Goal: Find specific page/section: Find specific page/section

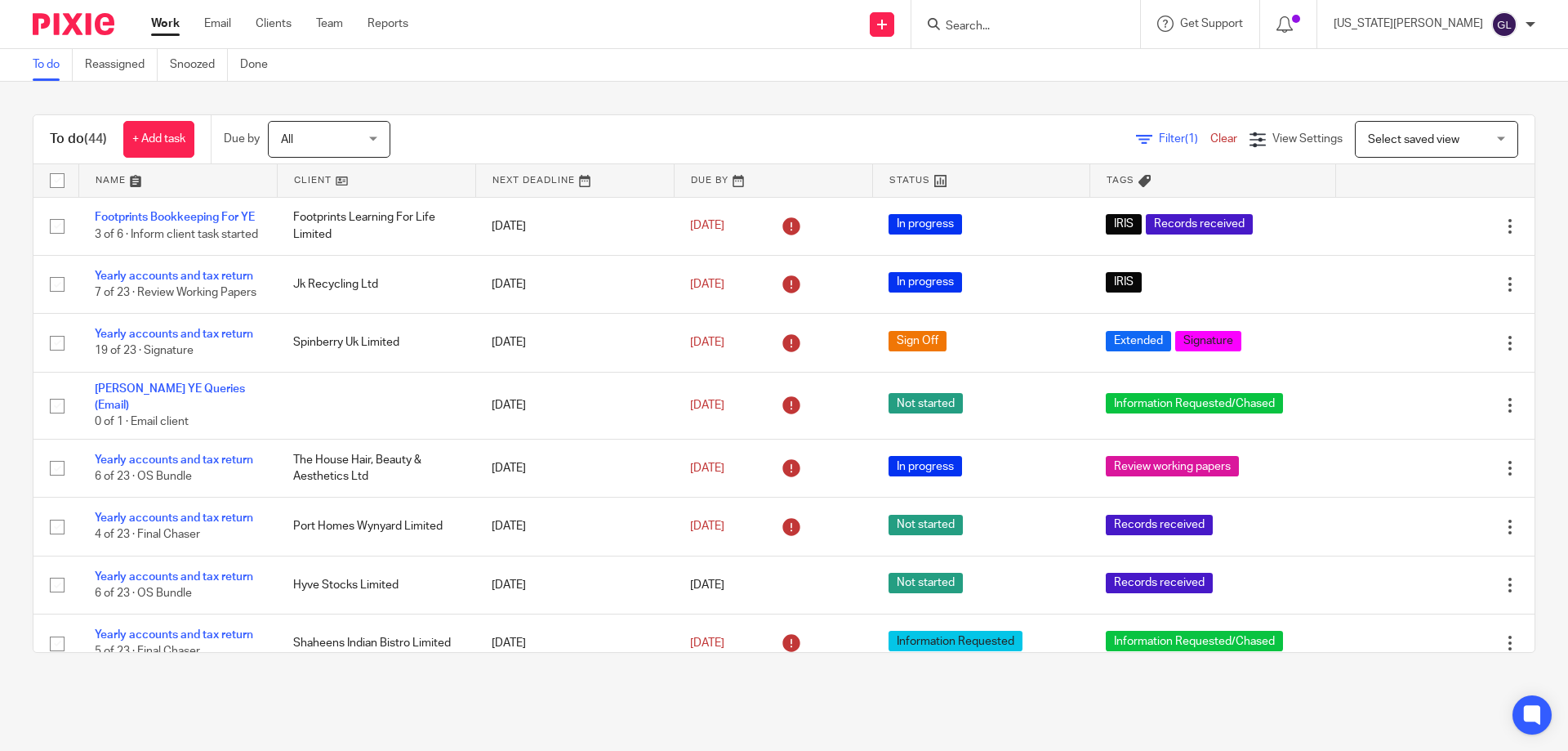
click at [1020, 3] on div at bounding box center [1026, 24] width 229 height 48
click at [1037, 22] on input "Search" at bounding box center [1018, 27] width 147 height 15
type input "total"
click at [1085, 73] on link at bounding box center [1113, 64] width 346 height 24
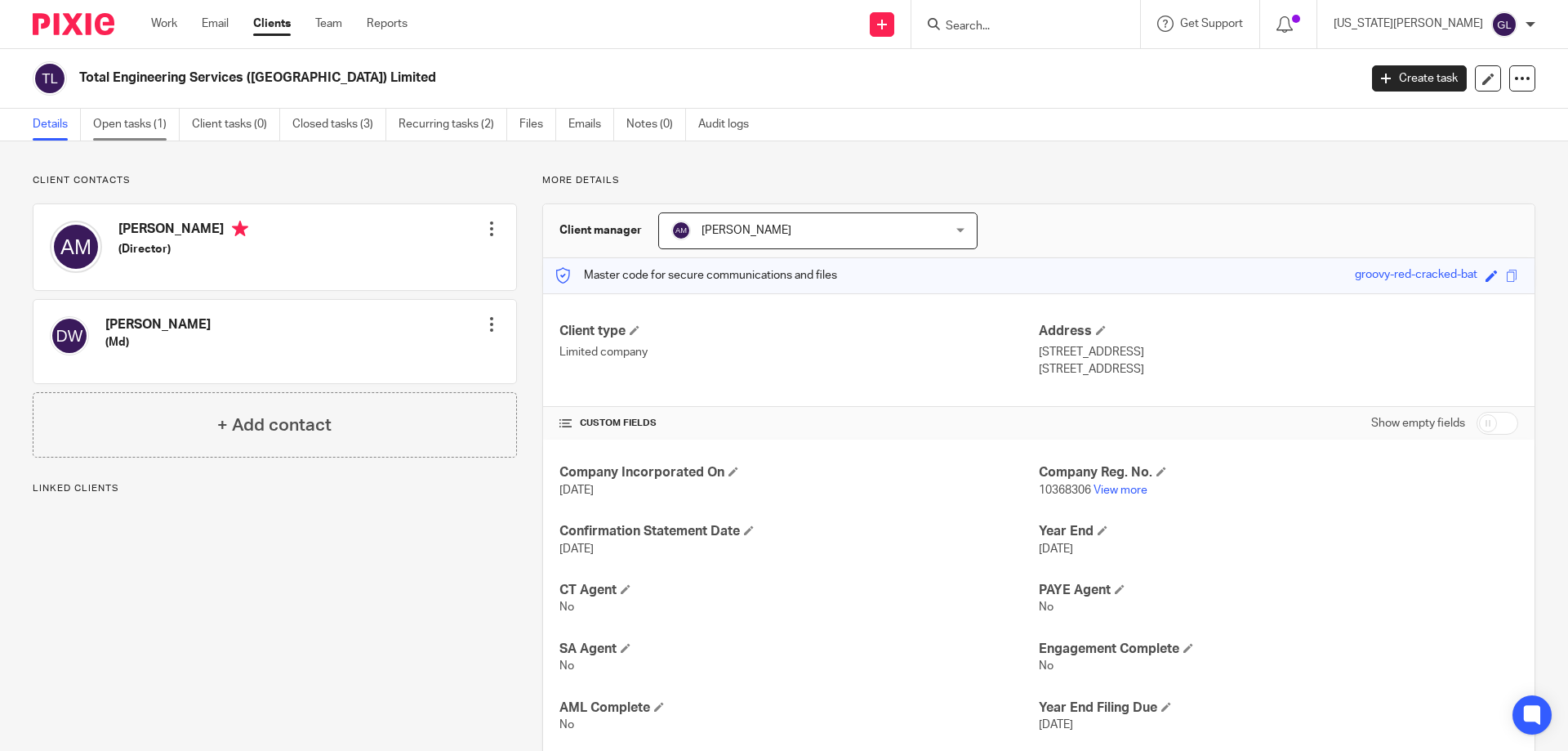
click at [132, 124] on link "Open tasks (1)" at bounding box center [137, 124] width 87 height 32
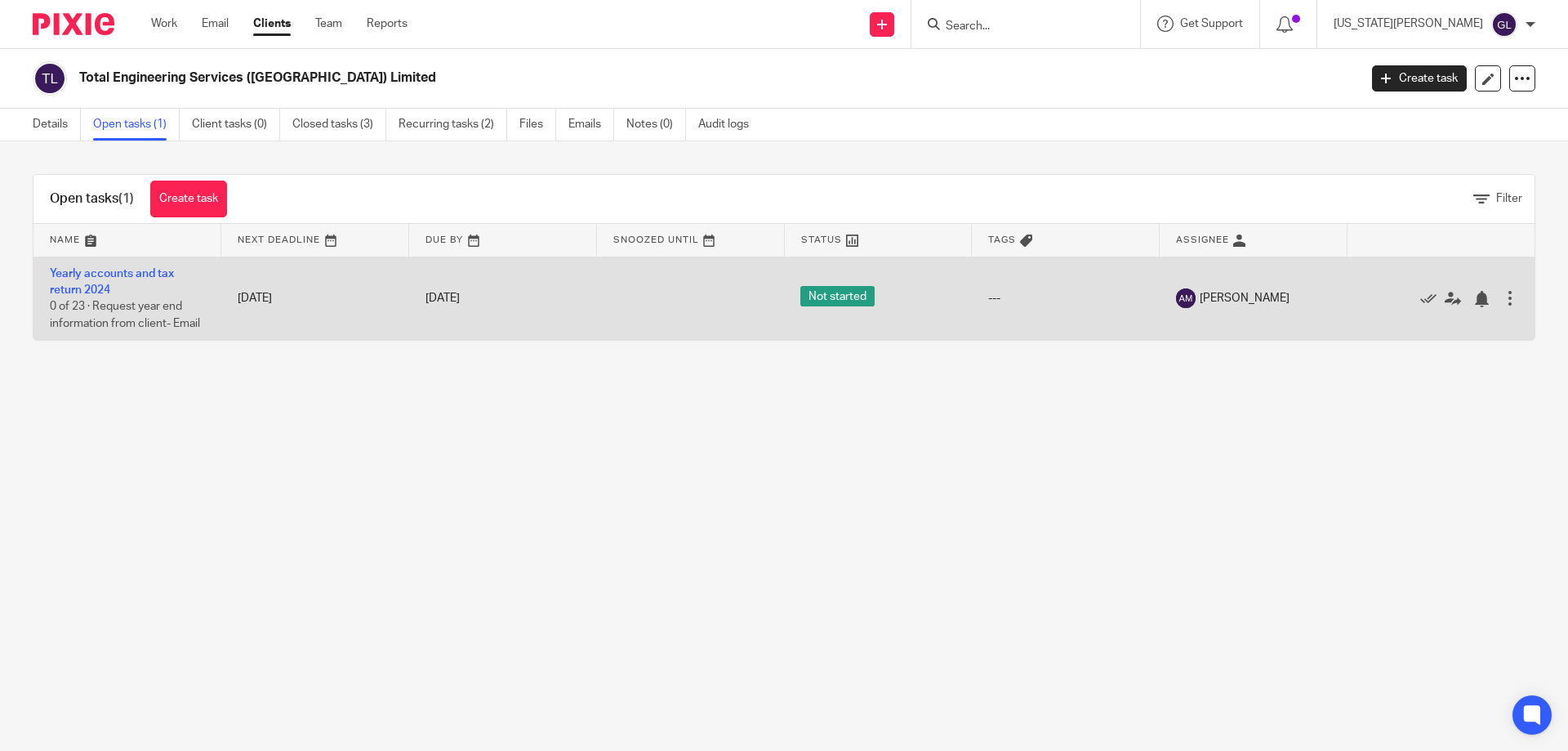
click at [138, 267] on td "Yearly accounts and tax return 2024 0 of 23 · Request year end information from…" at bounding box center [127, 298] width 187 height 83
click at [139, 274] on link "Yearly accounts and tax return 2024" at bounding box center [112, 281] width 124 height 27
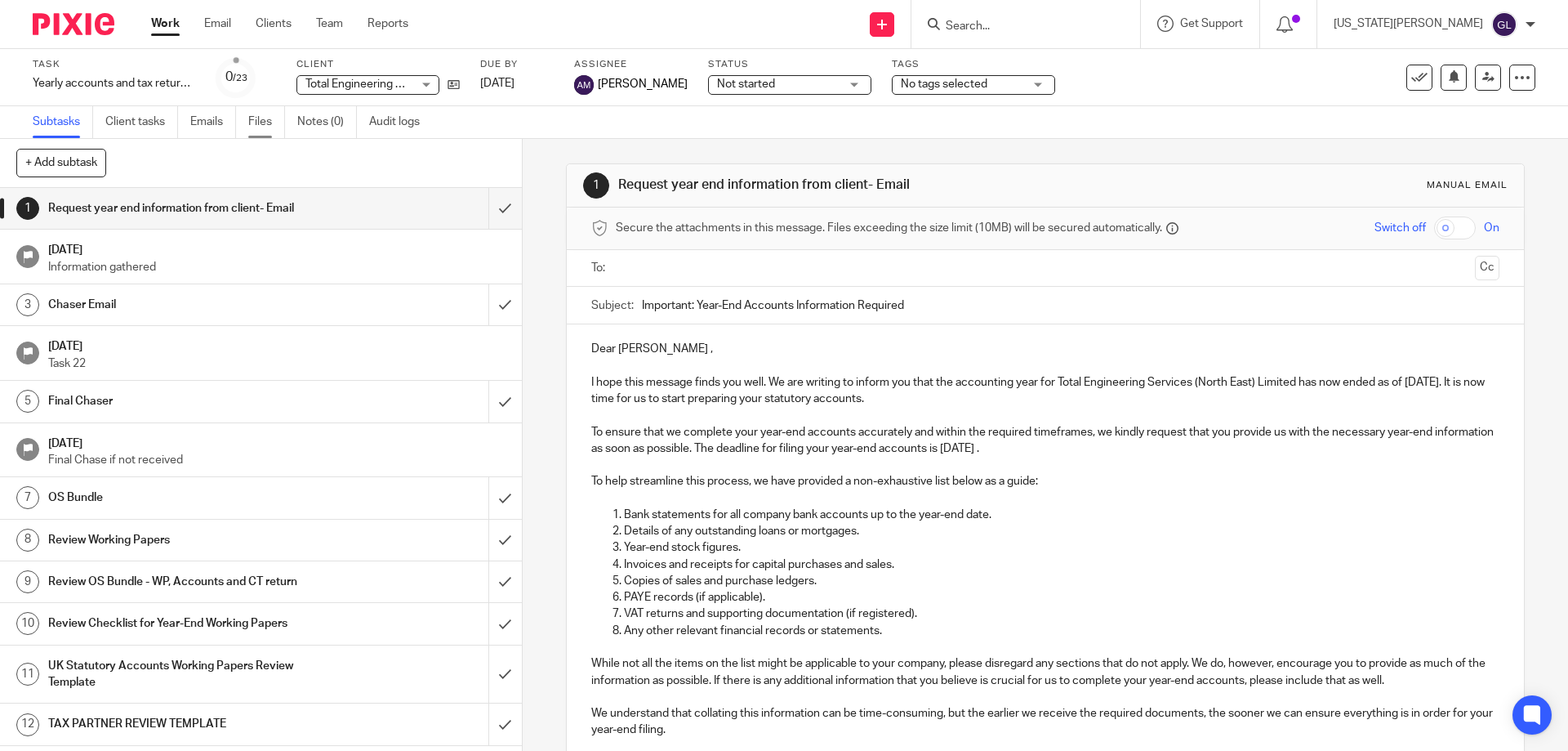
click at [253, 122] on link "Files" at bounding box center [267, 122] width 37 height 32
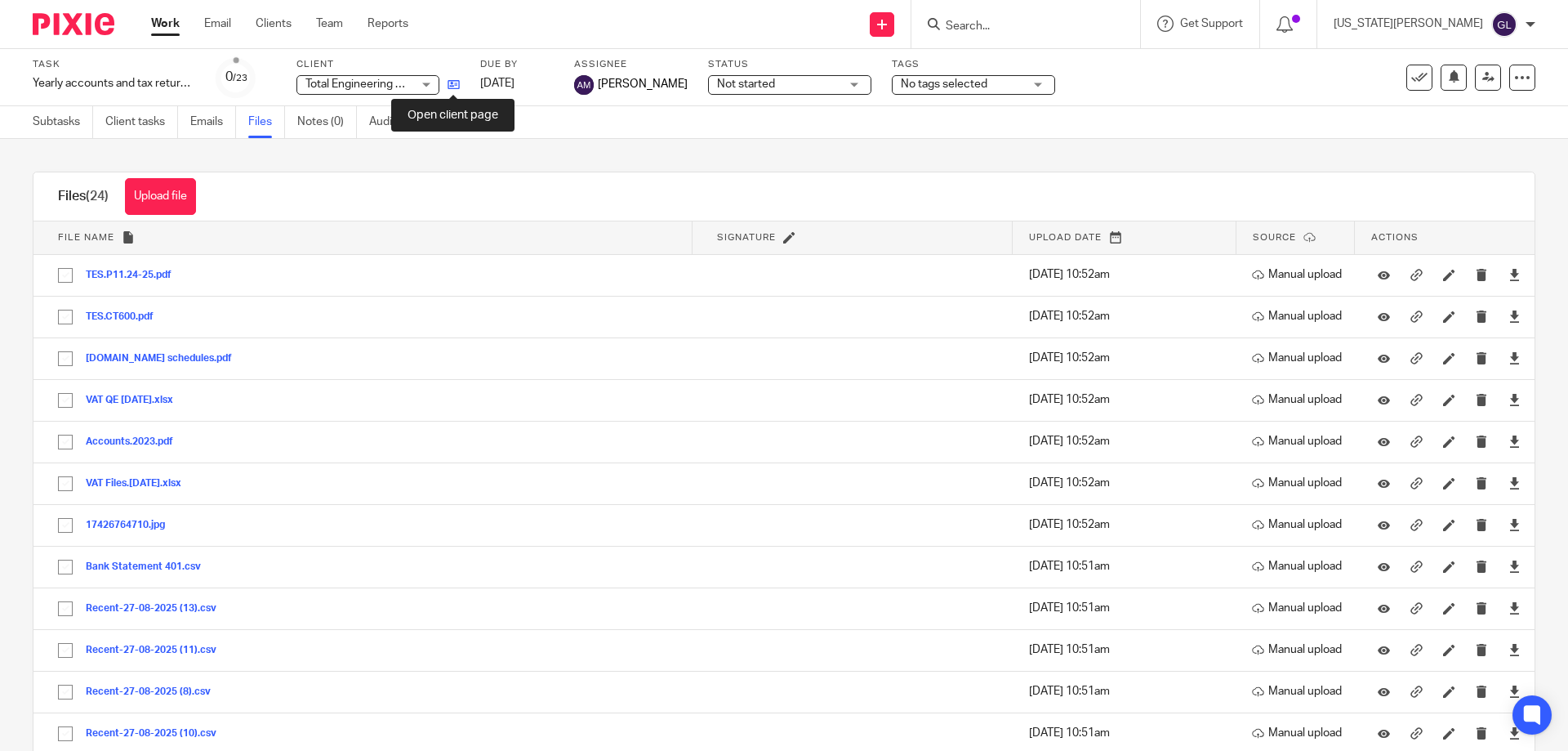
click at [450, 90] on icon at bounding box center [453, 84] width 12 height 12
